Goal: Check status: Check status

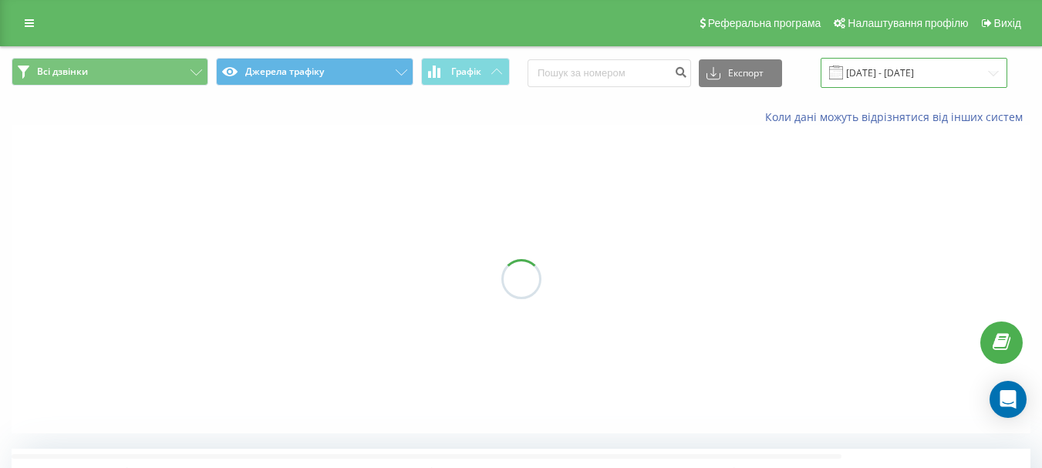
click at [897, 63] on input "[DATE] - [DATE]" at bounding box center [914, 73] width 187 height 30
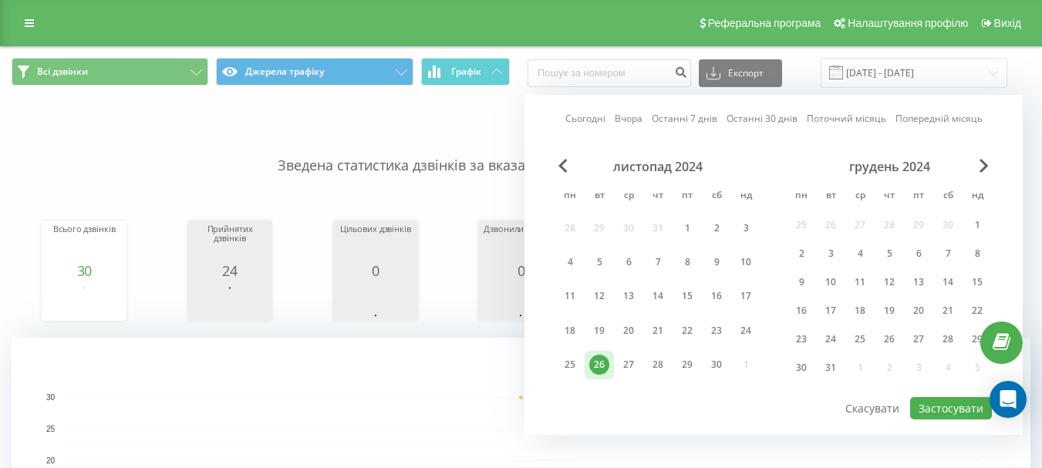
click at [590, 114] on link "Сьогодні" at bounding box center [586, 118] width 40 height 15
click at [956, 407] on button "Застосувати" at bounding box center [952, 408] width 82 height 22
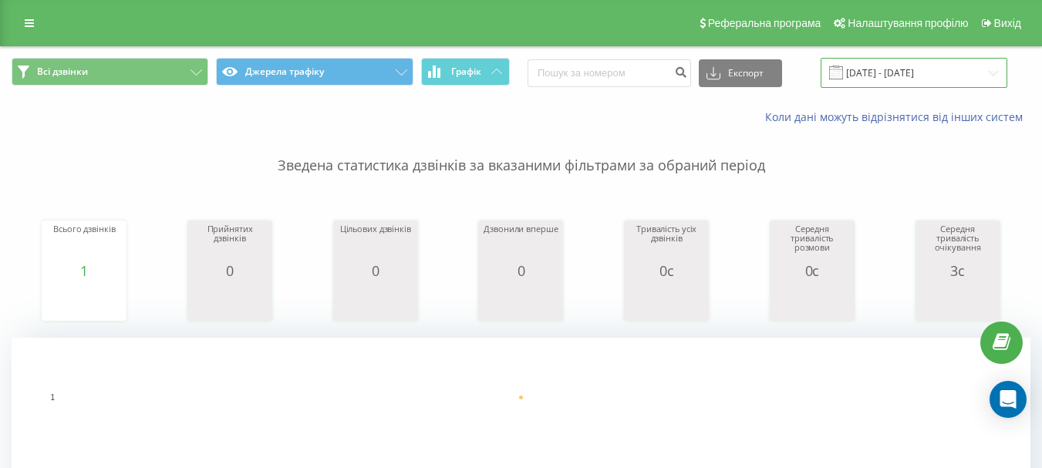
click at [930, 73] on input "[DATE] - [DATE]" at bounding box center [914, 73] width 187 height 30
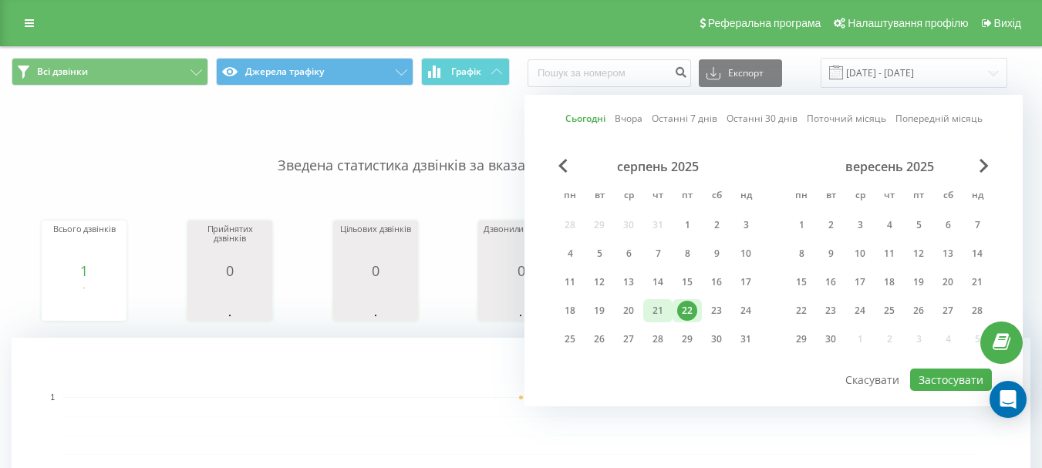
click at [661, 314] on div "21" at bounding box center [658, 311] width 20 height 20
click at [927, 377] on button "Застосувати" at bounding box center [952, 380] width 82 height 22
type input "[DATE] - [DATE]"
